Goal: Task Accomplishment & Management: Complete application form

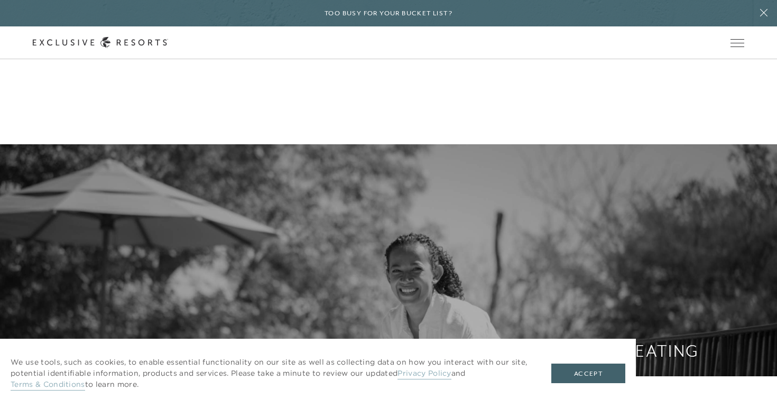
scroll to position [865, 0]
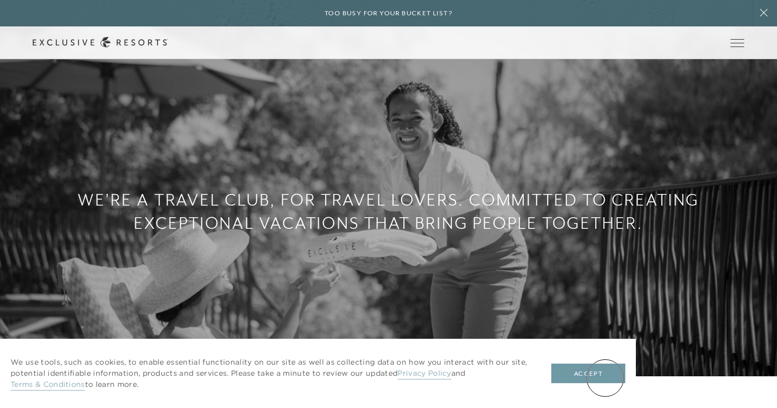
click at [605, 378] on button "Accept" at bounding box center [589, 374] width 74 height 20
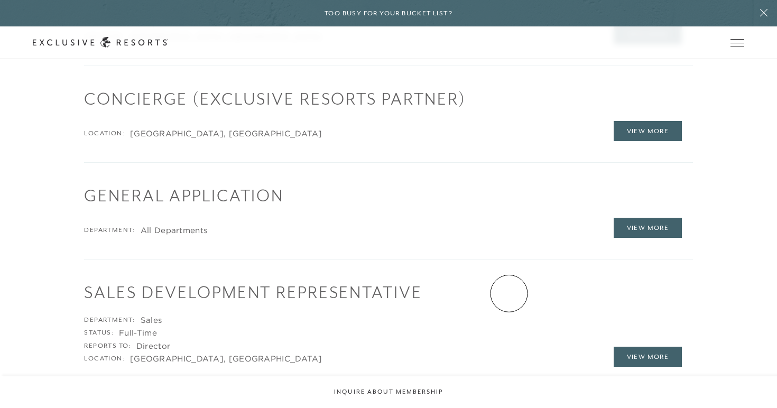
scroll to position [1670, 0]
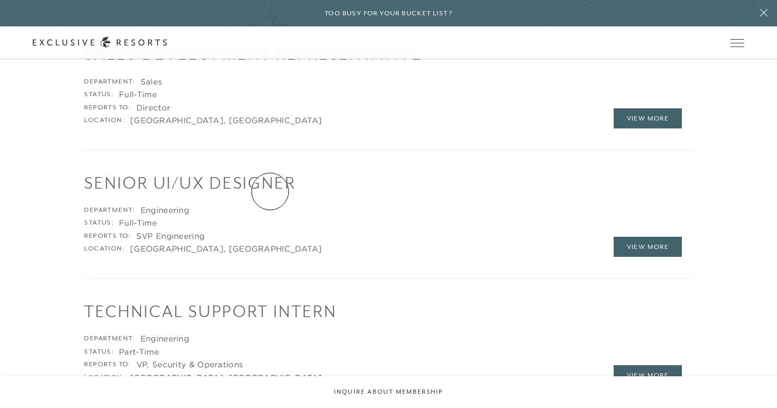
click at [270, 191] on h1 "Senior UI/UX Designer" at bounding box center [388, 182] width 609 height 23
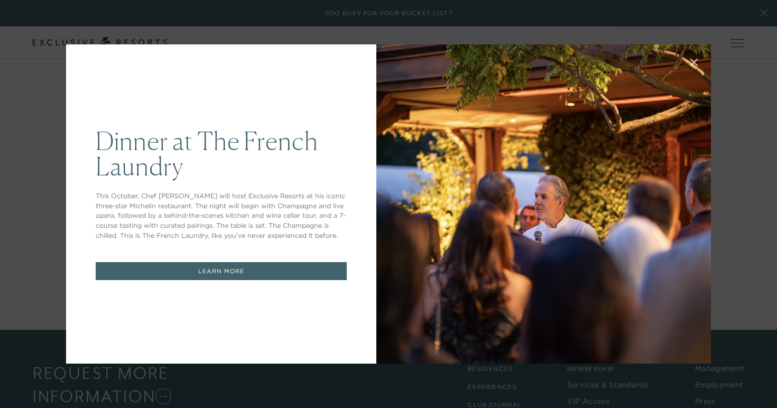
scroll to position [0, 0]
click at [427, 157] on div at bounding box center [543, 203] width 335 height 319
click at [689, 53] on button at bounding box center [694, 61] width 25 height 25
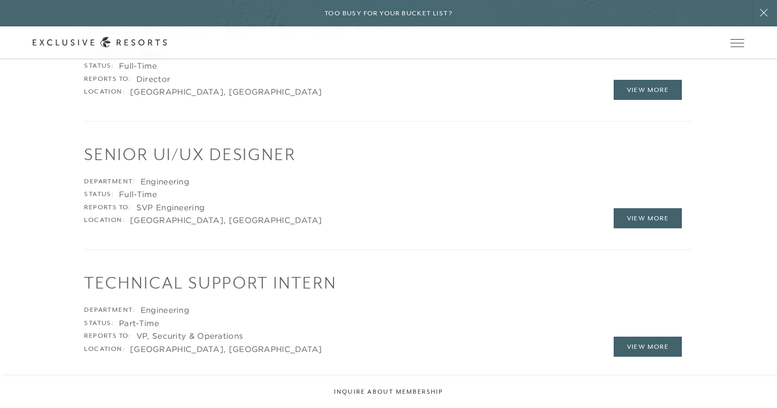
scroll to position [1701, 0]
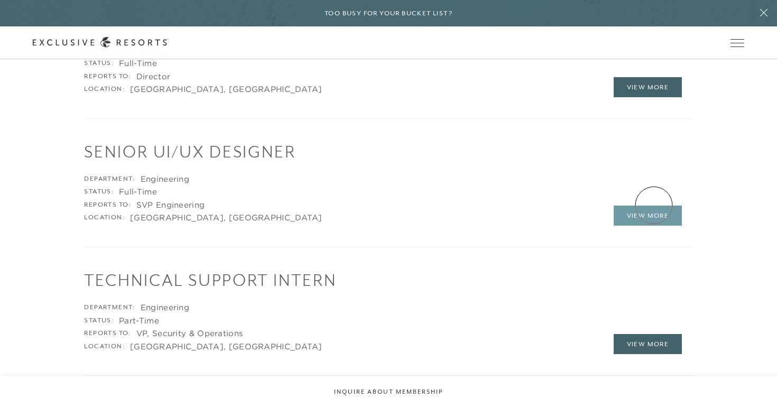
click at [654, 206] on link "View More" at bounding box center [648, 216] width 69 height 20
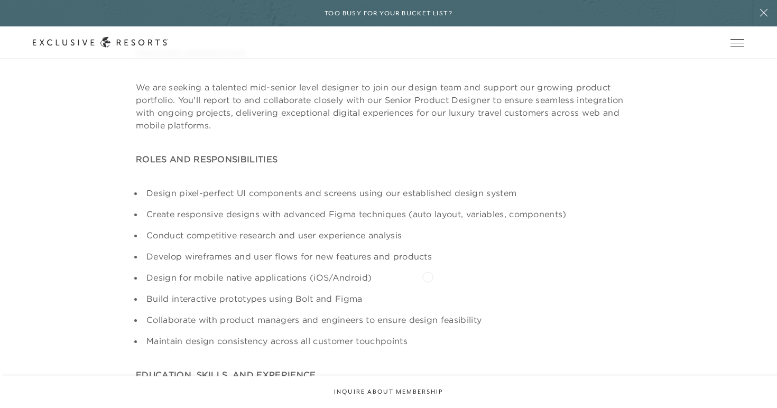
scroll to position [316, 0]
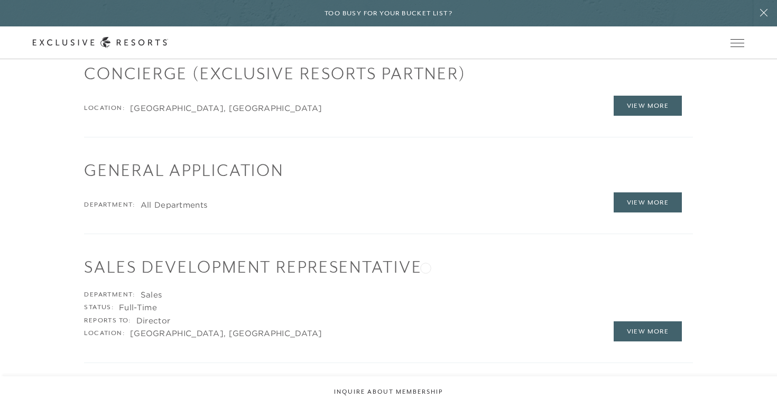
scroll to position [1441, 0]
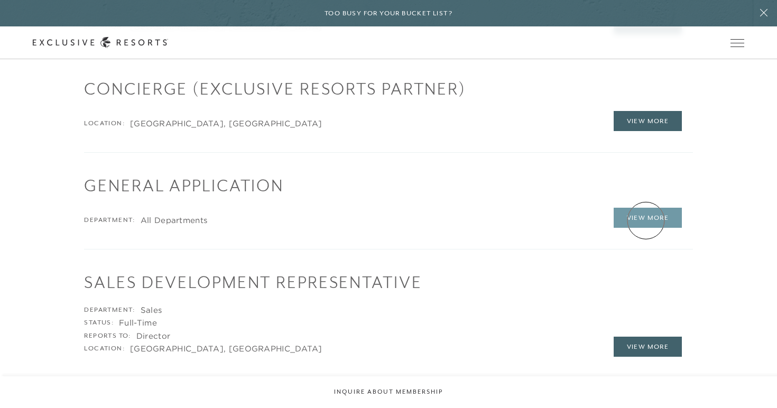
click at [646, 220] on link "View More" at bounding box center [648, 218] width 69 height 20
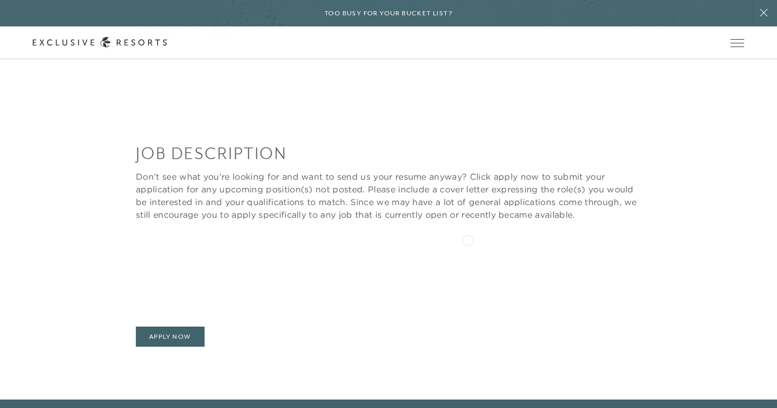
scroll to position [222, 0]
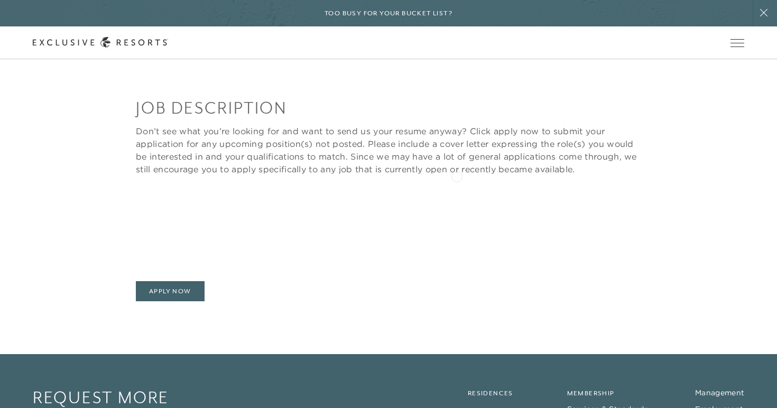
click at [454, 174] on p "Don’t see what you’re looking for and want to send us your resume anyway? Click…" at bounding box center [389, 150] width 506 height 51
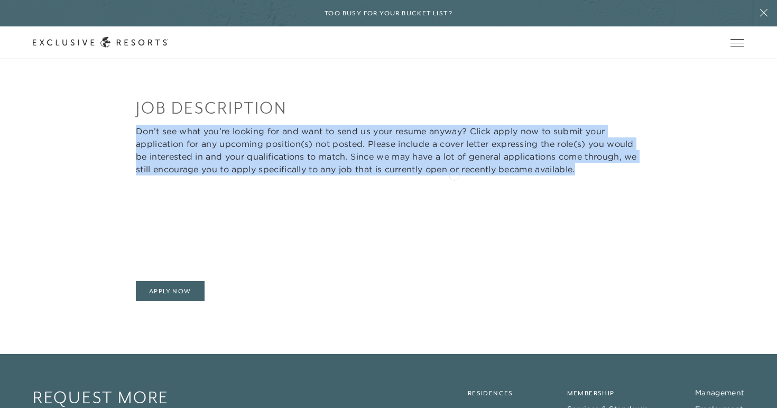
click at [454, 174] on p "Don’t see what you’re looking for and want to send us your resume anyway? Click…" at bounding box center [389, 150] width 506 height 51
